Goal: Register for event/course

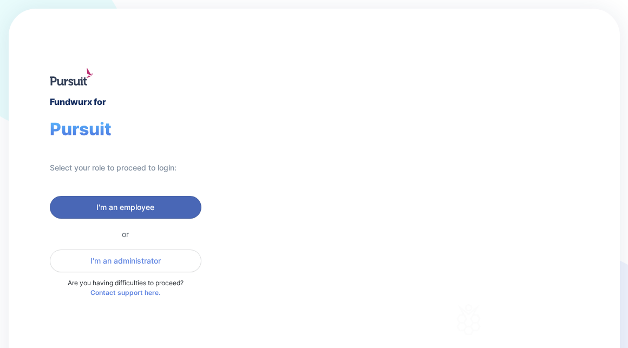
click at [94, 205] on span "I'm an employee" at bounding box center [126, 207] width 138 height 11
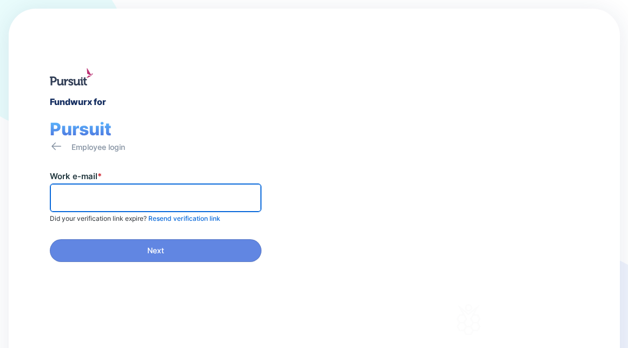
click at [116, 199] on input "text" at bounding box center [156, 198] width 202 height 17
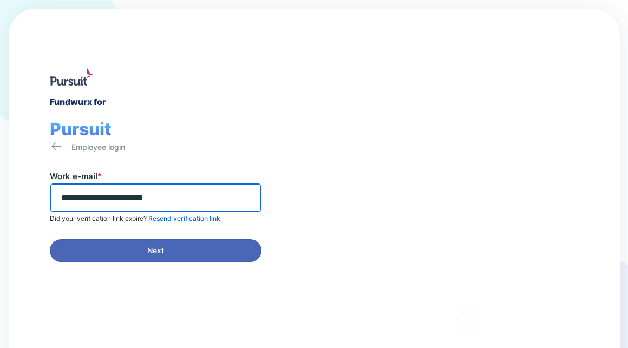
type input "**********"
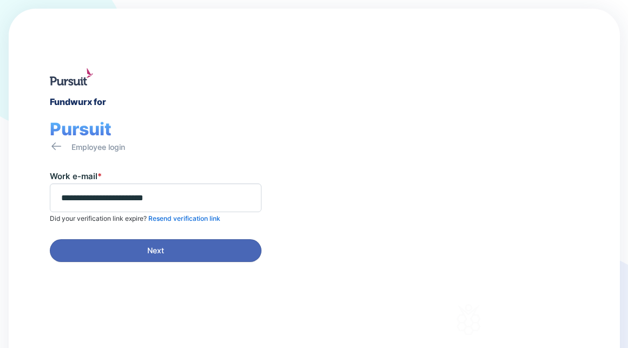
click at [133, 253] on span "Next" at bounding box center [156, 250] width 198 height 11
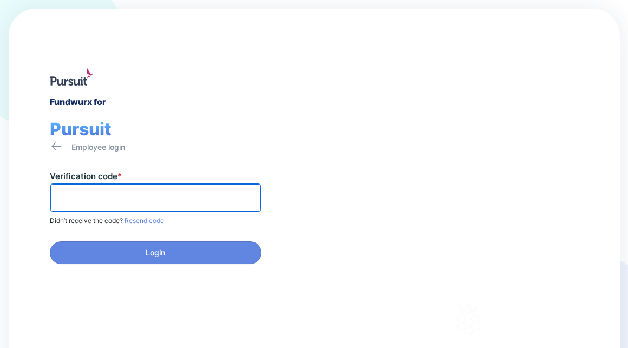
click at [88, 199] on input "text" at bounding box center [156, 198] width 202 height 17
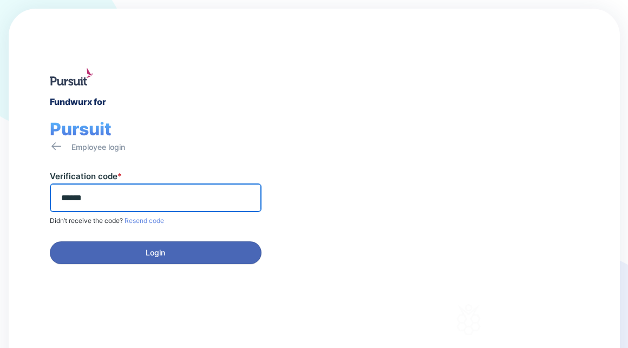
type input "******"
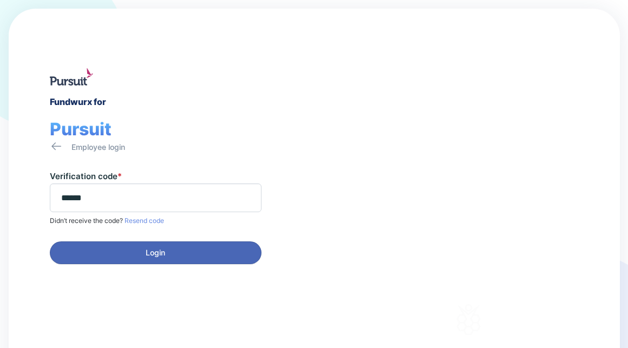
click at [150, 255] on span "Login" at bounding box center [155, 253] width 19 height 11
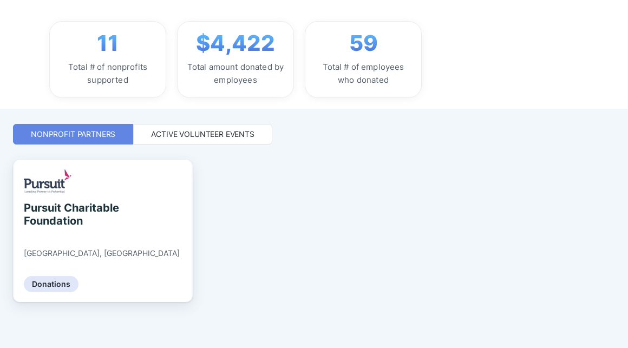
scroll to position [158, 0]
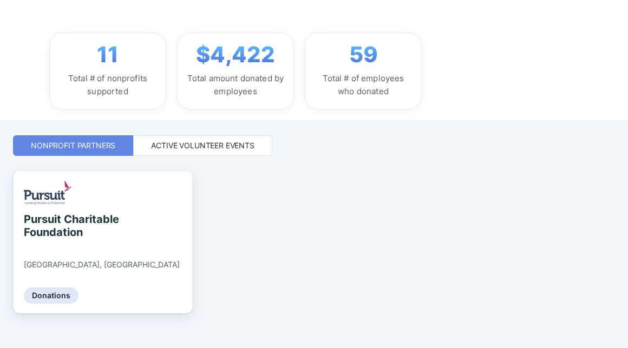
click at [207, 145] on div "Active Volunteer Events" at bounding box center [202, 145] width 103 height 11
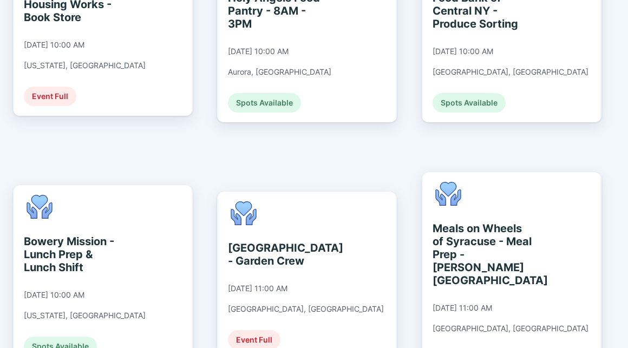
scroll to position [2119, 0]
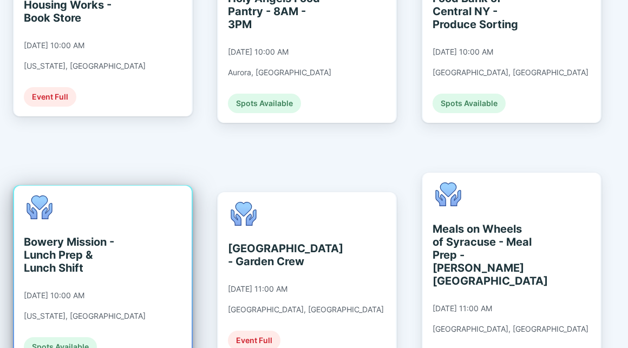
click at [77, 196] on div "Bowery Mission - Lunch Prep & Lunch Shift 09/10/2025 at 10:00 AM New York, NY S…" at bounding box center [85, 276] width 122 height 161
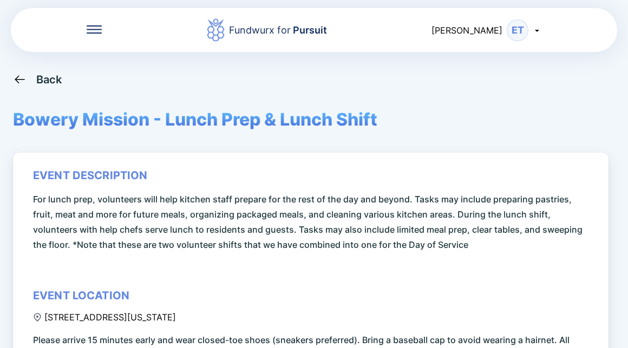
click at [23, 77] on icon at bounding box center [20, 80] width 14 height 14
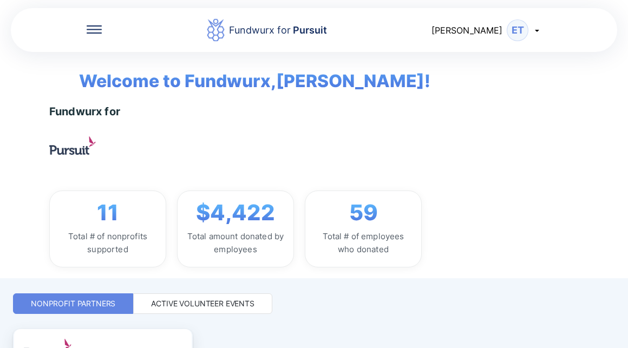
scroll to position [170, 0]
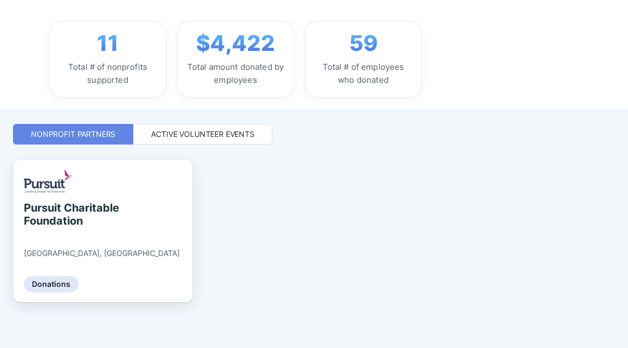
click at [162, 137] on div "Active Volunteer Events" at bounding box center [202, 134] width 103 height 11
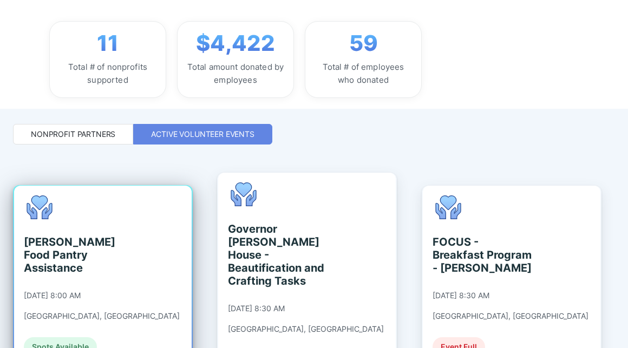
click at [102, 240] on div "Clifton Food Pantry Assistance" at bounding box center [73, 255] width 99 height 39
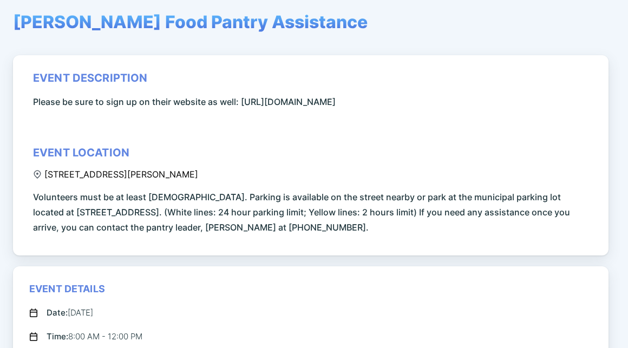
scroll to position [96, 0]
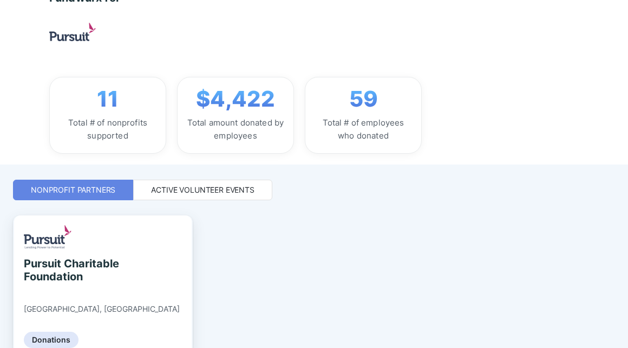
scroll to position [115, 0]
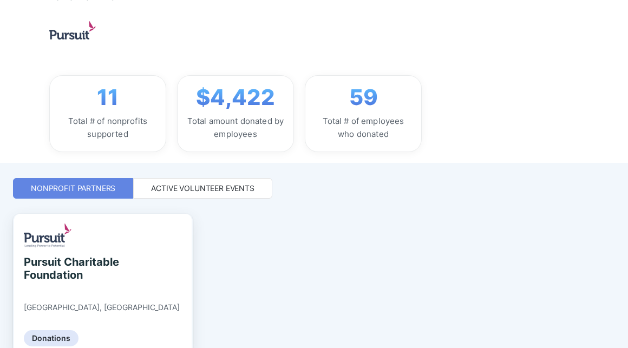
click at [162, 185] on div "Active Volunteer Events" at bounding box center [202, 188] width 103 height 11
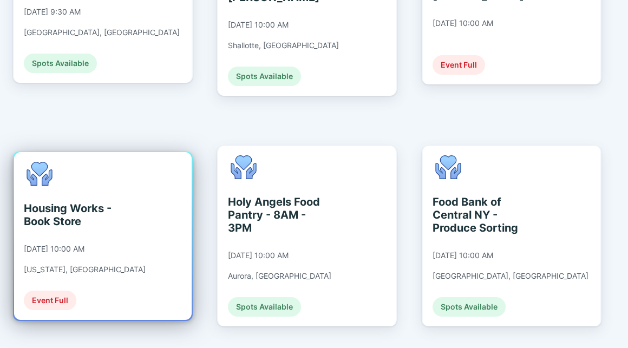
scroll to position [1915, 0]
click at [78, 162] on div "Housing Works - Book Store 09/10/2025 at 10:00 AM New York, NY Event Full" at bounding box center [85, 236] width 122 height 148
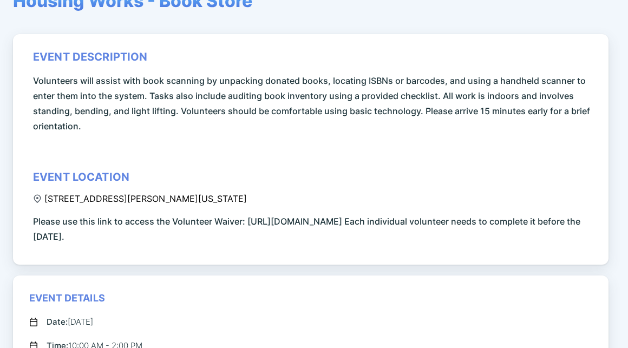
scroll to position [118, 0]
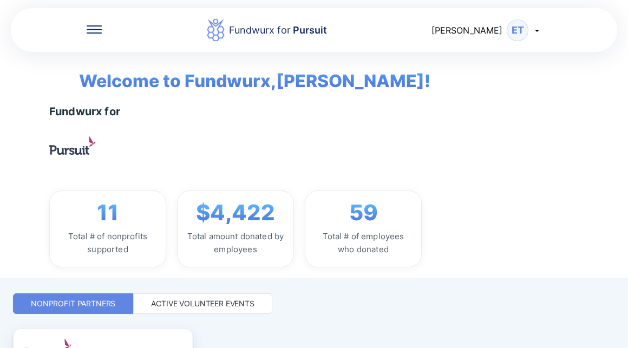
scroll to position [170, 0]
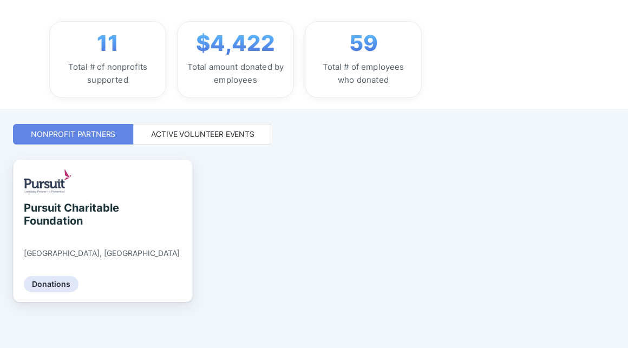
click at [191, 138] on div "Active Volunteer Events" at bounding box center [202, 134] width 103 height 11
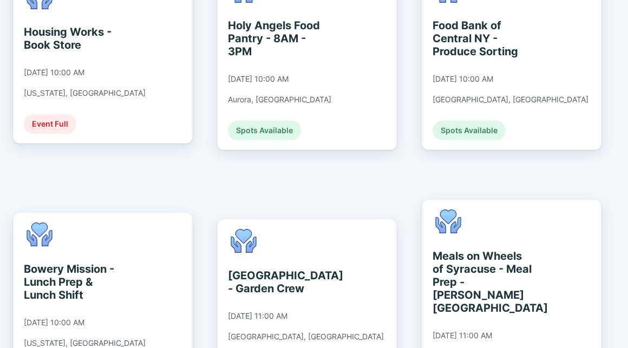
scroll to position [2097, 0]
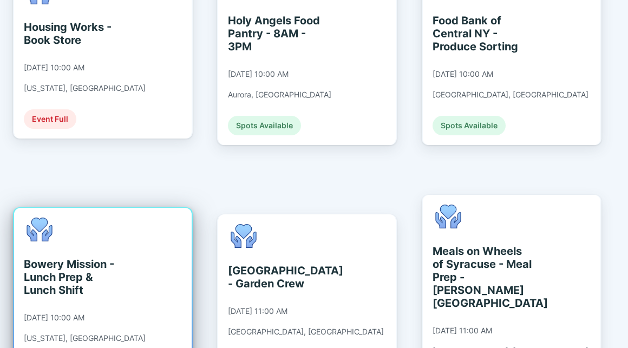
click at [103, 258] on div "Bowery Mission - Lunch Prep & Lunch Shift" at bounding box center [73, 277] width 99 height 39
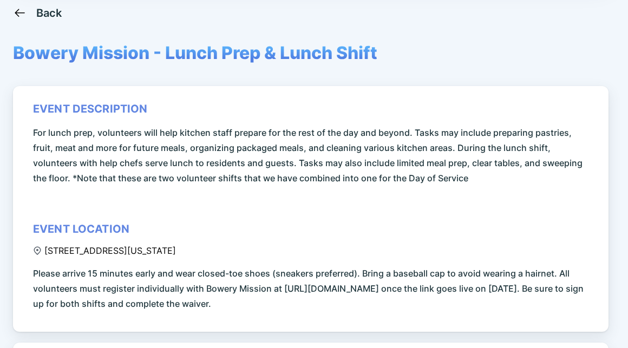
scroll to position [67, 0]
click at [25, 8] on icon at bounding box center [20, 12] width 14 height 14
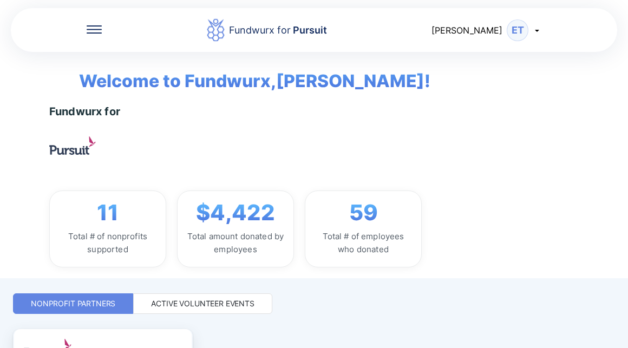
scroll to position [170, 0]
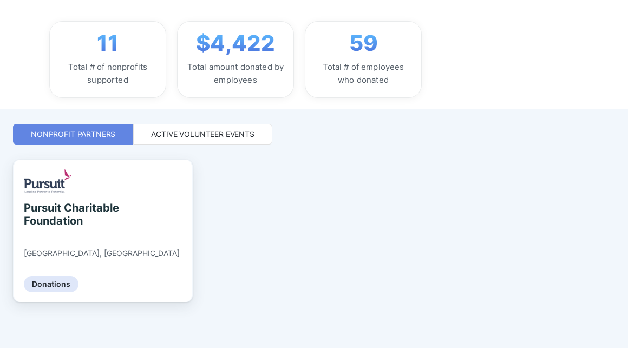
click at [186, 141] on div "Active Volunteer Events" at bounding box center [202, 134] width 139 height 21
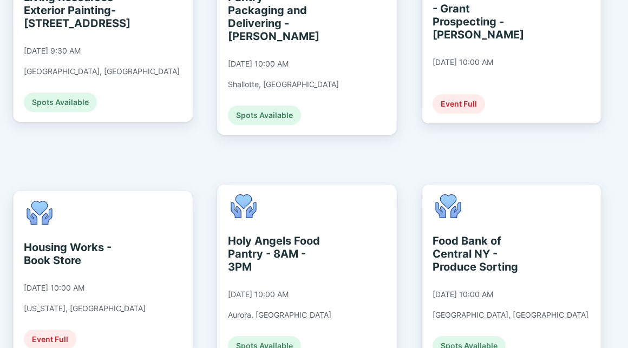
scroll to position [1877, 0]
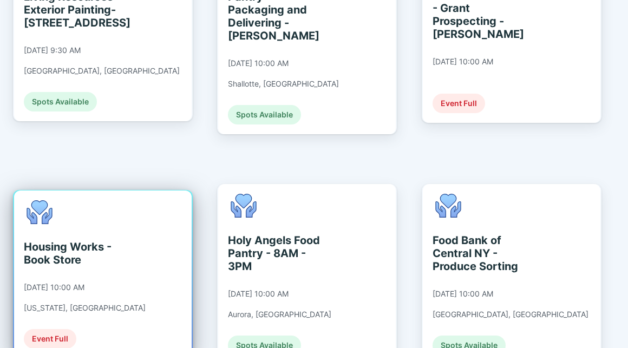
click at [136, 191] on div "Housing Works - Book Store 09/10/2025 at 10:00 AM New York, NY Event Full" at bounding box center [103, 275] width 178 height 168
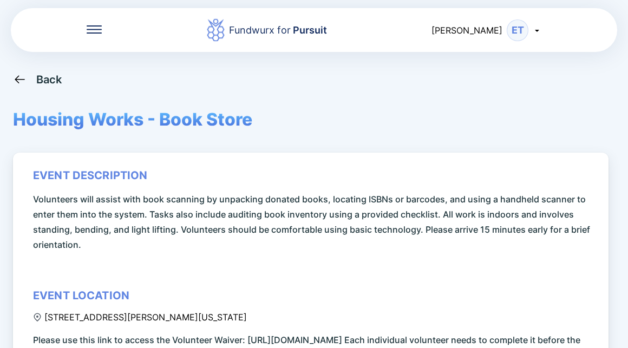
click at [23, 77] on icon at bounding box center [20, 80] width 14 height 14
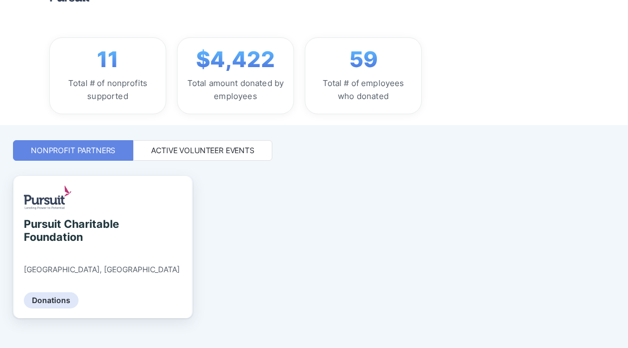
scroll to position [170, 0]
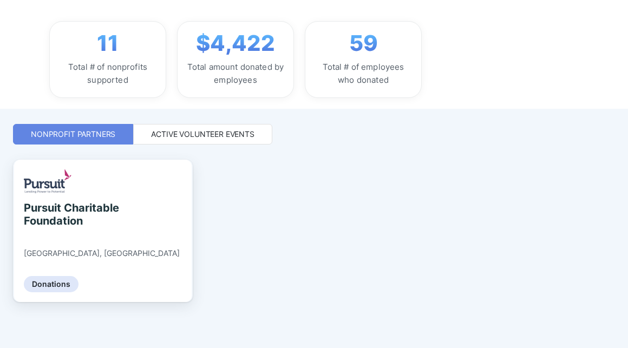
click at [180, 126] on div "Active Volunteer Events" at bounding box center [202, 134] width 139 height 21
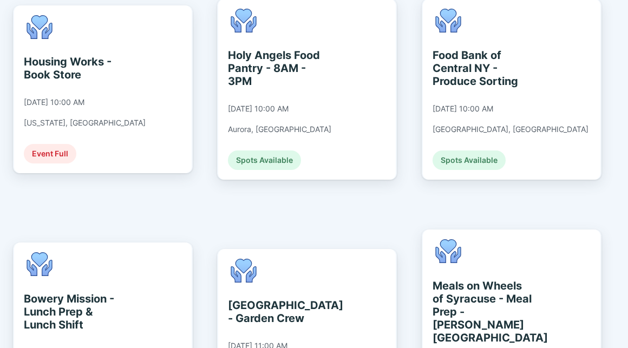
scroll to position [2062, 0]
click at [111, 252] on div "Bowery Mission - Lunch Prep & Lunch Shift 09/10/2025 at 10:00 AM New York, NY S…" at bounding box center [85, 332] width 122 height 161
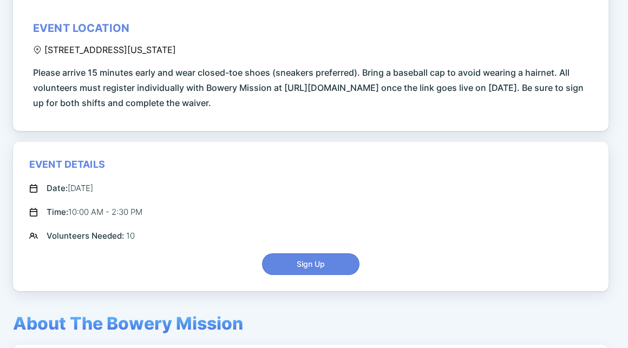
scroll to position [268, 0]
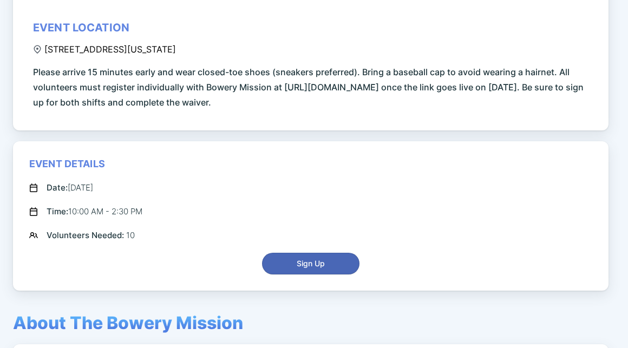
click at [290, 261] on span "Sign Up" at bounding box center [310, 263] width 83 height 11
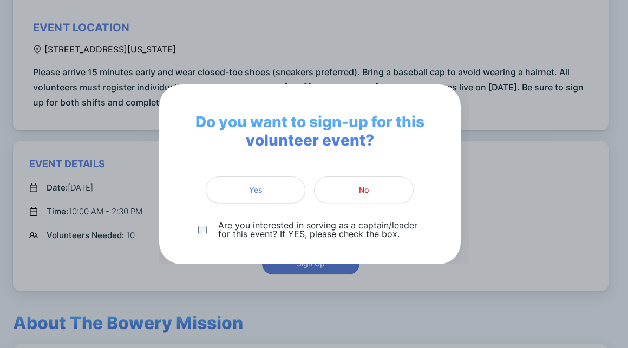
click at [278, 186] on span "Yes" at bounding box center [256, 190] width 86 height 11
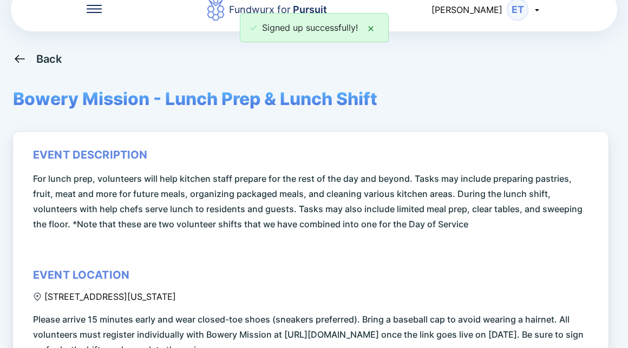
scroll to position [0, 0]
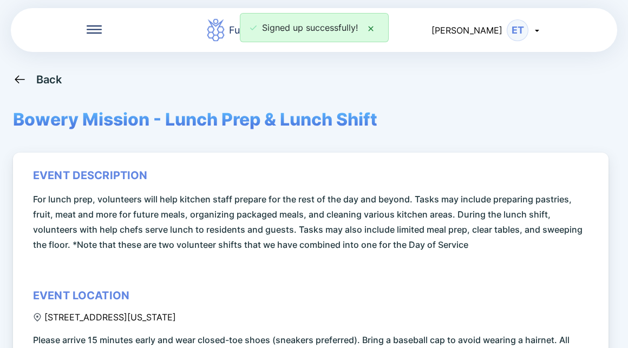
click at [21, 77] on icon at bounding box center [20, 80] width 14 height 14
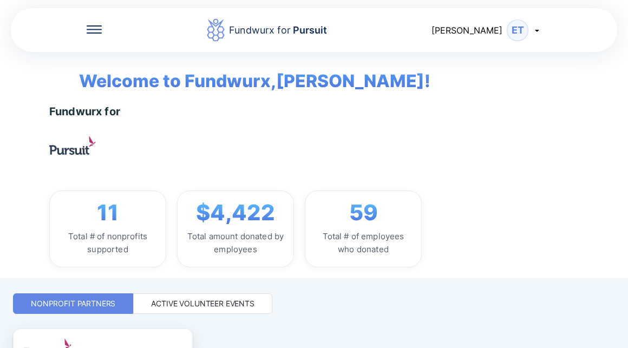
scroll to position [170, 0]
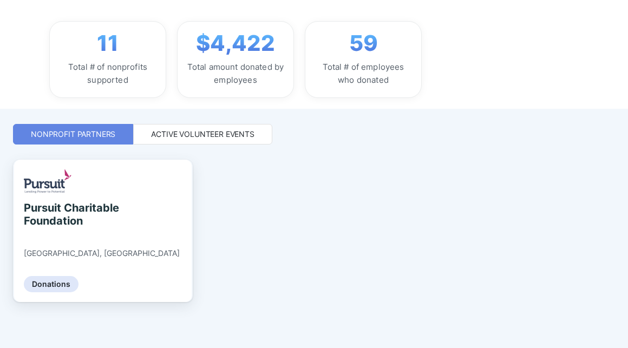
click at [187, 134] on div "Active Volunteer Events" at bounding box center [202, 134] width 103 height 11
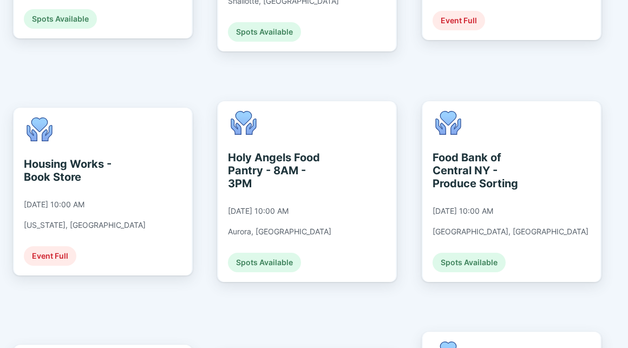
scroll to position [1958, 0]
